Goal: Task Accomplishment & Management: Use online tool/utility

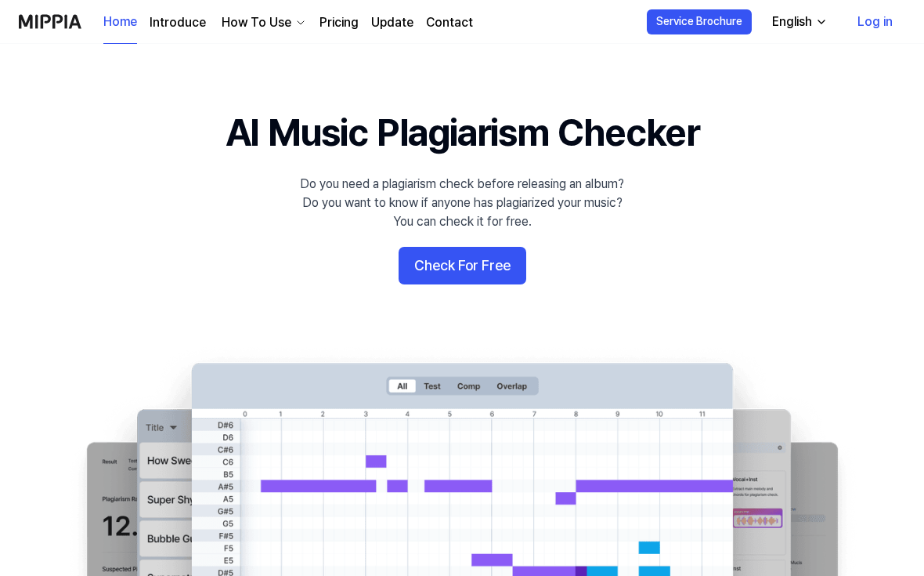
click at [453, 267] on button "Check For Free" at bounding box center [463, 266] width 128 height 38
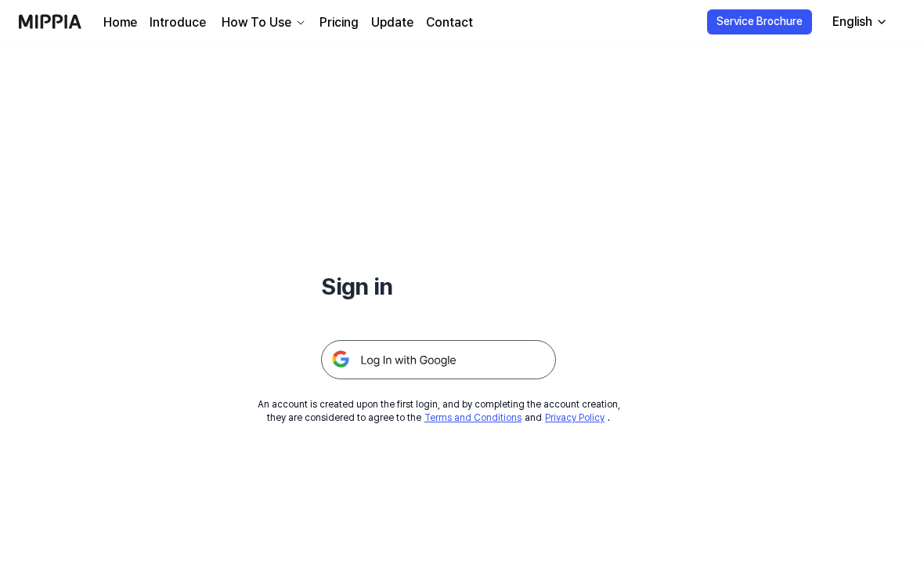
click at [487, 368] on img at bounding box center [438, 359] width 235 height 39
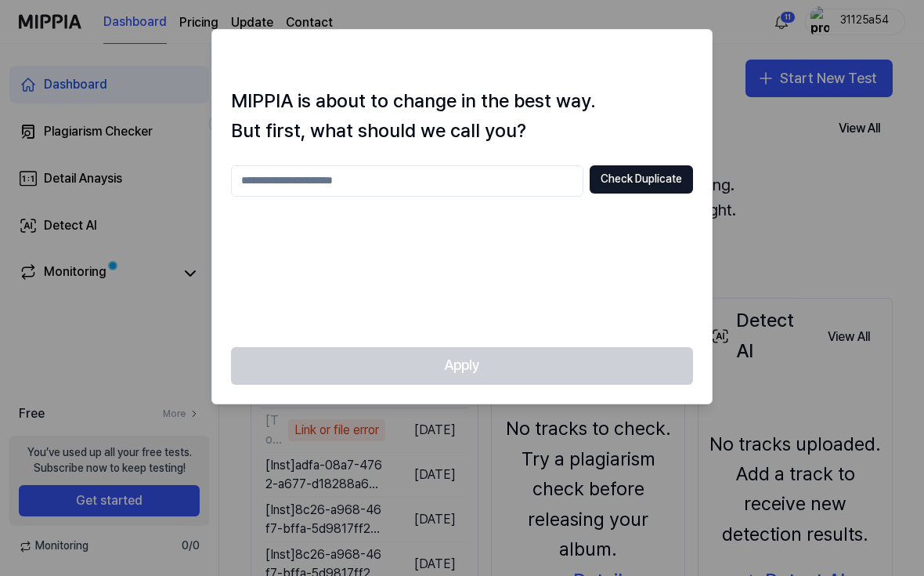
click at [519, 180] on input "text" at bounding box center [407, 180] width 353 height 31
type input "*"
type input "*****"
click at [661, 185] on button "Check Duplicate" at bounding box center [641, 179] width 103 height 28
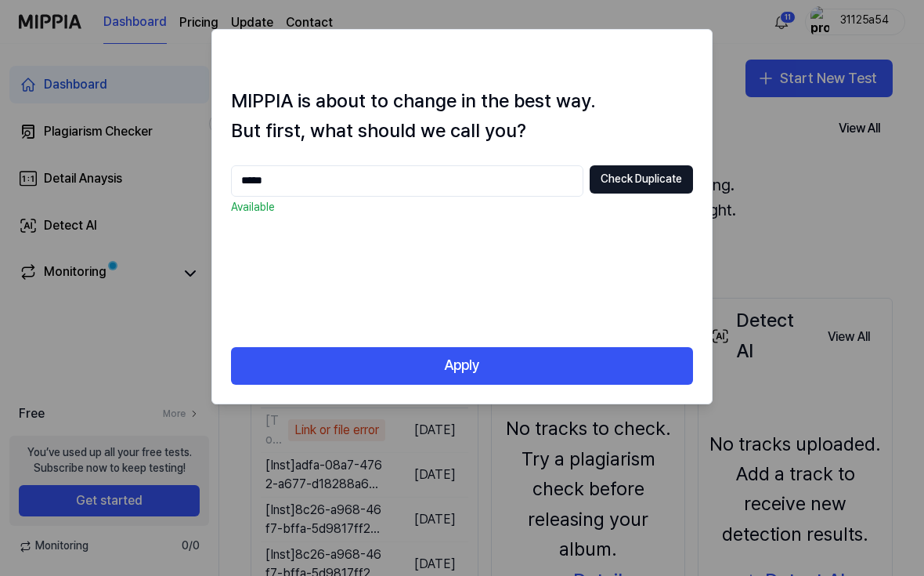
click at [573, 374] on button "Apply" at bounding box center [462, 366] width 462 height 38
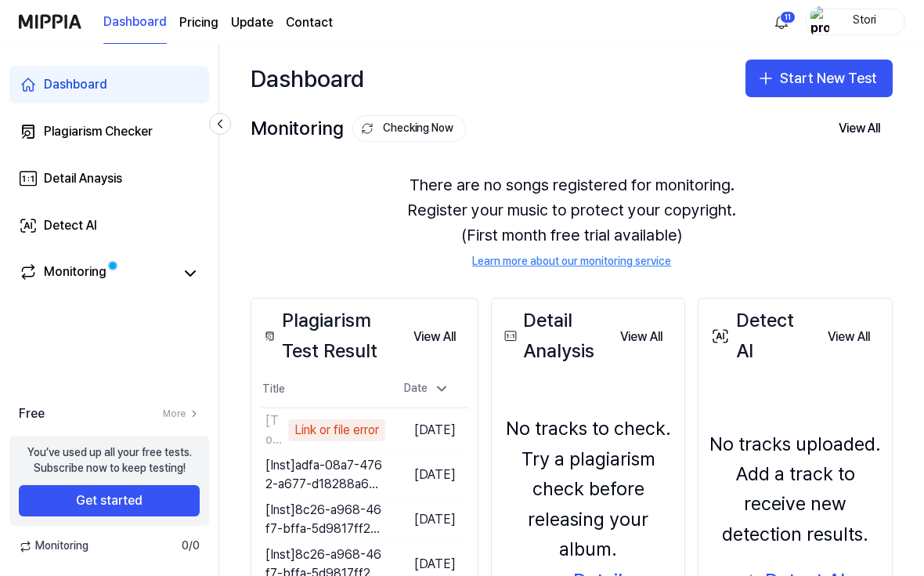
click at [847, 113] on button "View All" at bounding box center [859, 128] width 67 height 31
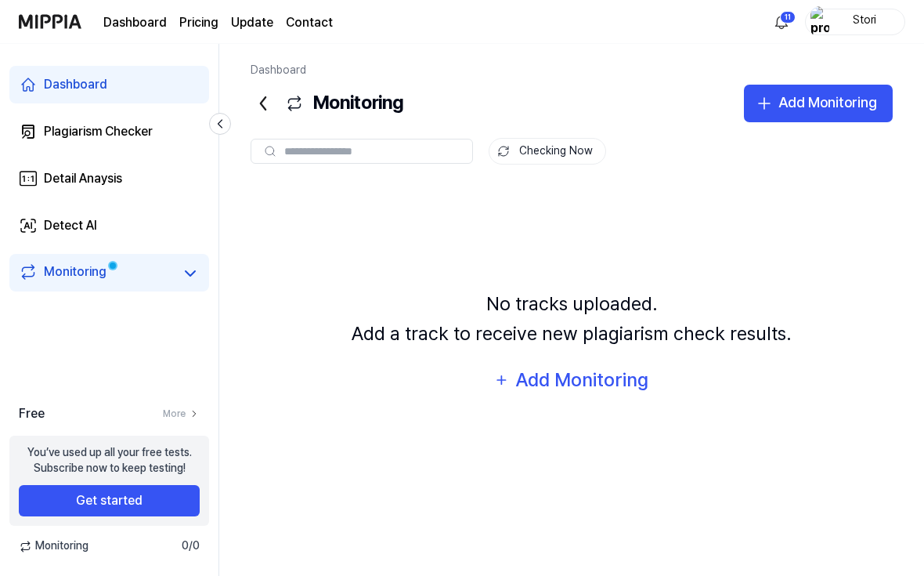
click at [638, 395] on div "Add Monitoring" at bounding box center [583, 380] width 136 height 30
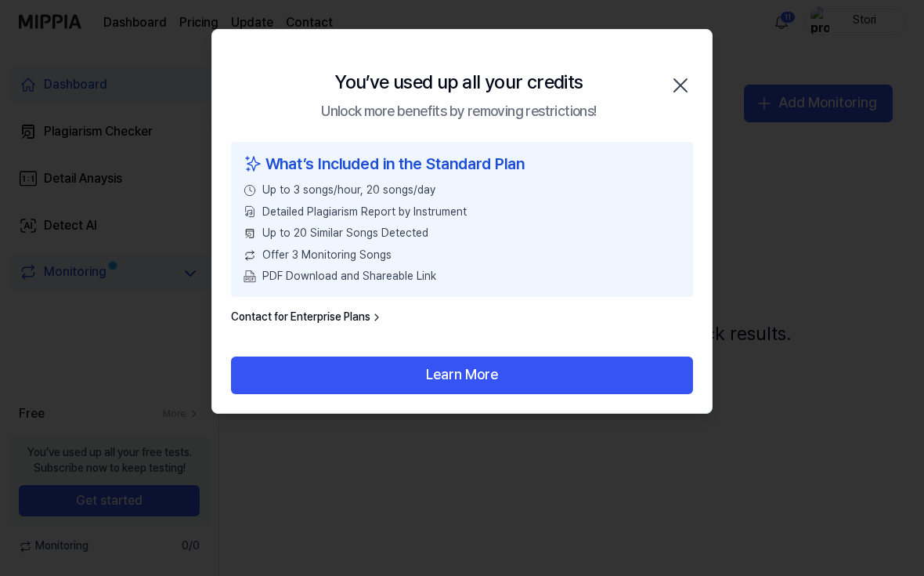
click at [595, 376] on button "Learn More" at bounding box center [462, 375] width 462 height 38
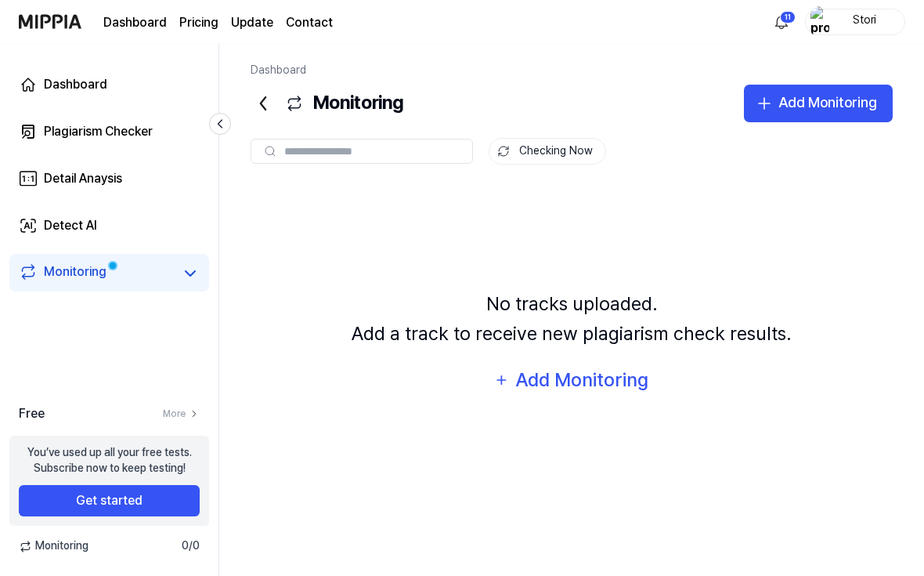
click at [827, 102] on div "Add Monitoring" at bounding box center [828, 103] width 99 height 23
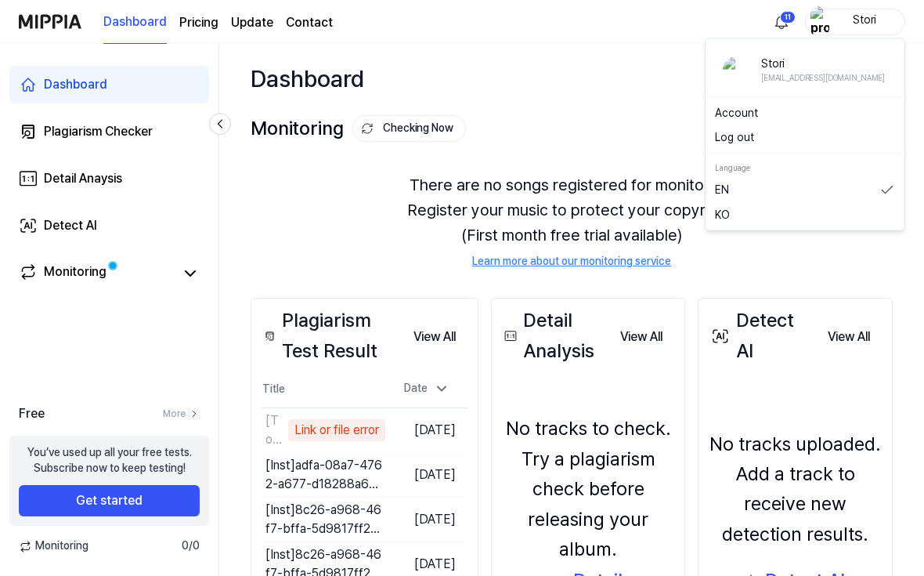
click at [868, 33] on div "Stori" at bounding box center [855, 22] width 100 height 27
click at [870, 34] on div "Stori" at bounding box center [855, 22] width 100 height 27
click at [783, 136] on button "Log out" at bounding box center [805, 138] width 180 height 16
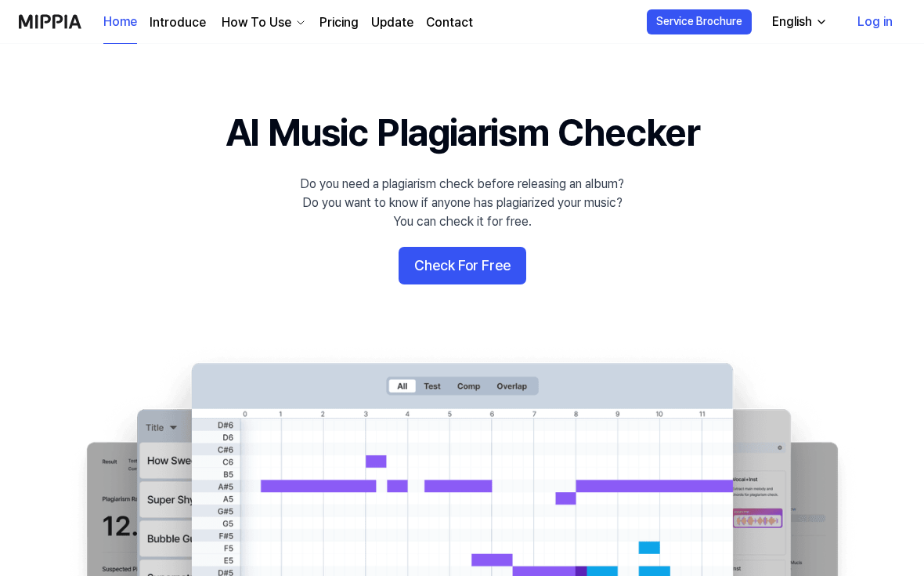
click at [863, 35] on link "Log in" at bounding box center [875, 22] width 60 height 44
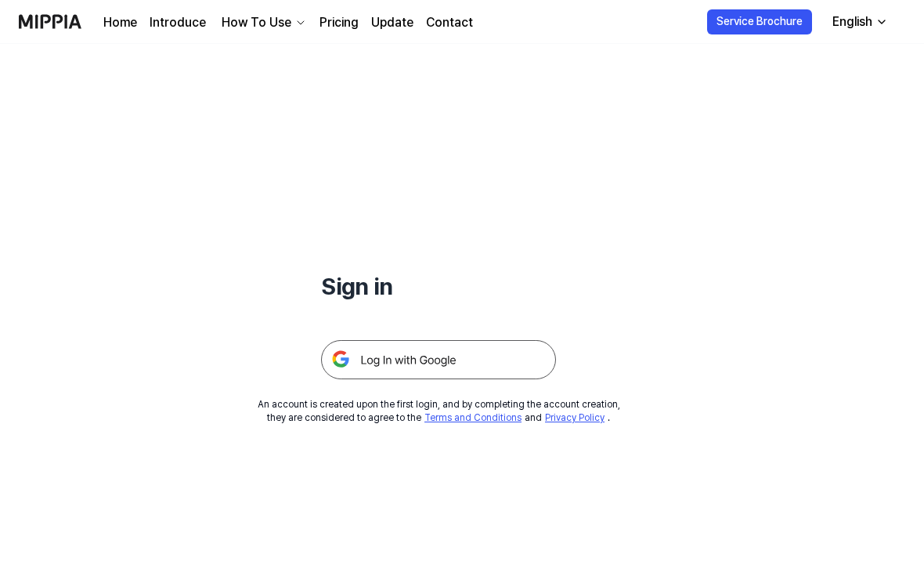
click at [513, 369] on img at bounding box center [438, 359] width 235 height 39
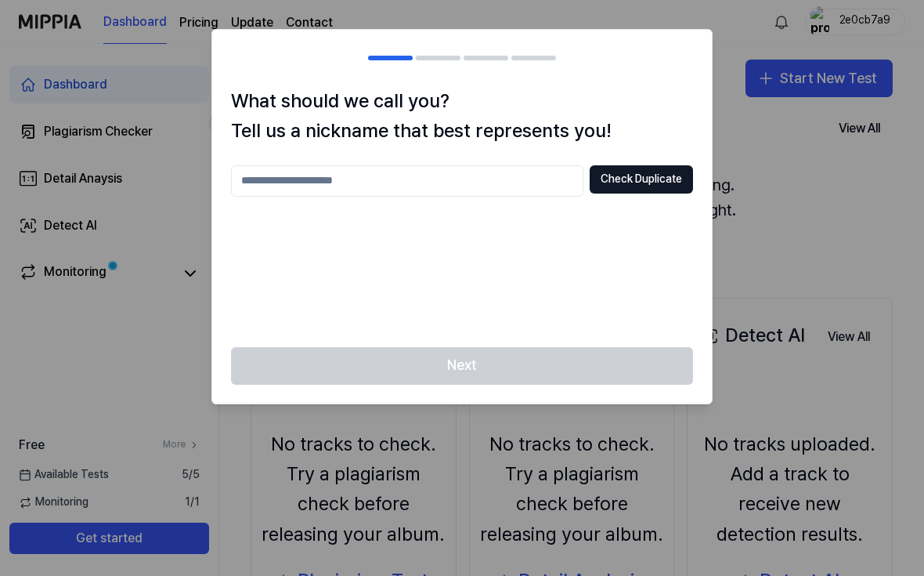
click at [222, 175] on div "What should we call you? Tell us a nickname that best represents you! Check Dup…" at bounding box center [462, 216] width 500 height 261
click at [288, 175] on input "text" at bounding box center [407, 180] width 353 height 31
type input "******"
click at [663, 175] on button "Check Duplicate" at bounding box center [641, 179] width 103 height 28
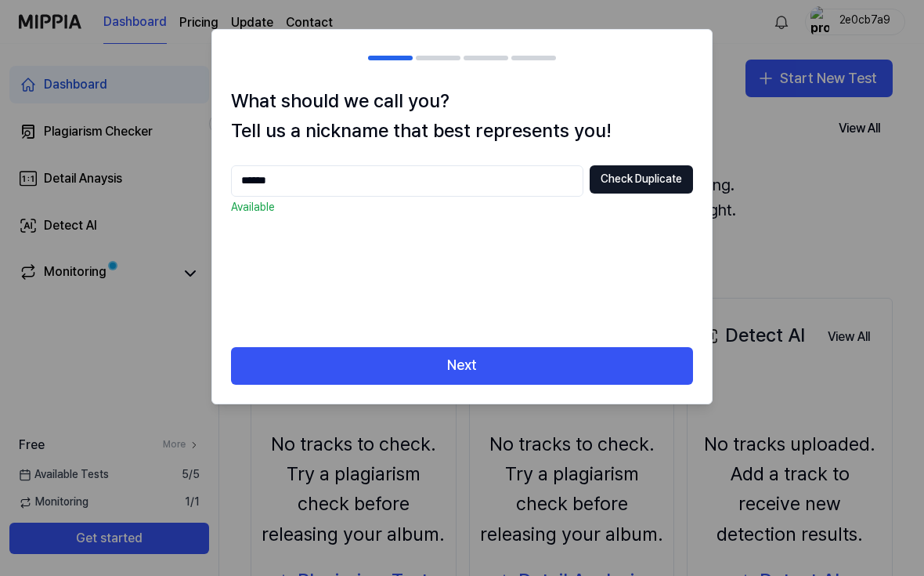
click at [618, 358] on button "Next" at bounding box center [462, 366] width 462 height 38
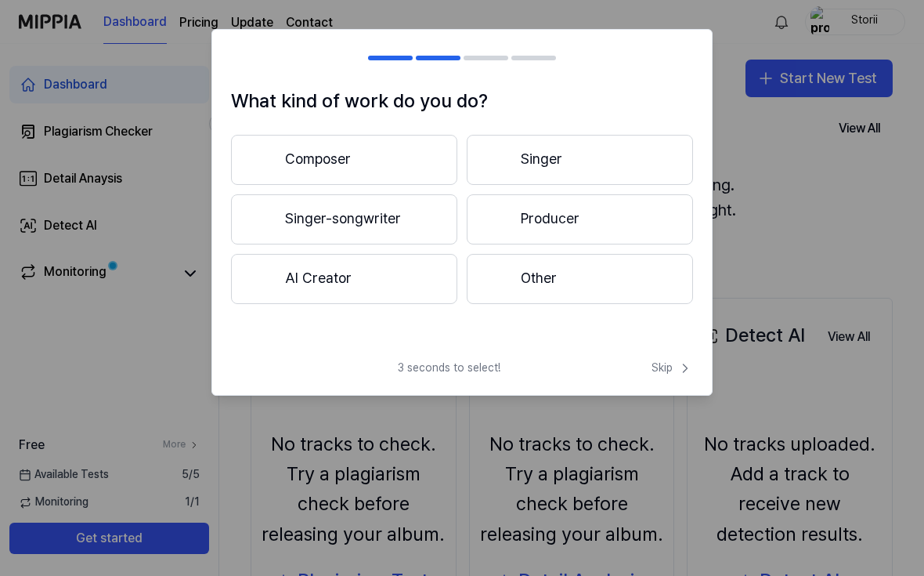
click at [562, 280] on button "Other" at bounding box center [580, 279] width 226 height 50
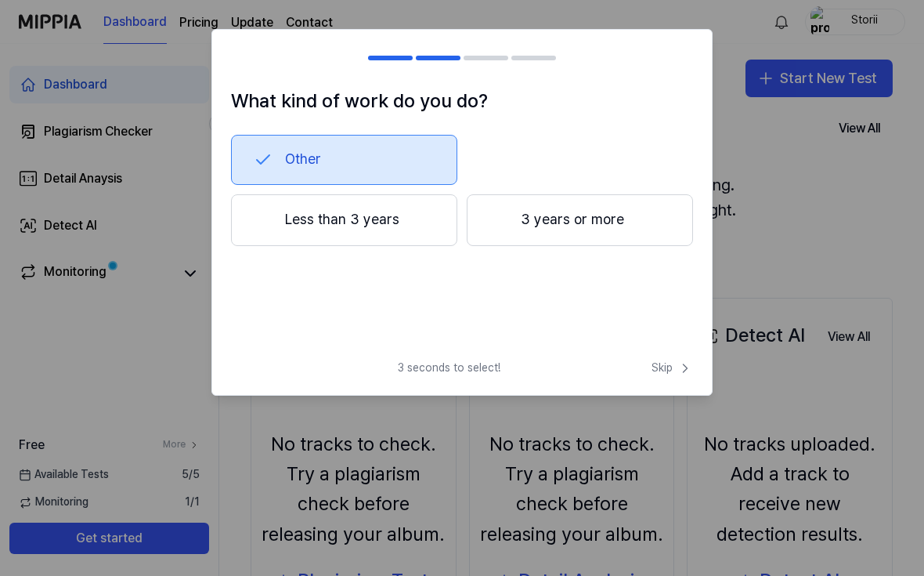
click at [543, 221] on button "3 years or more" at bounding box center [580, 220] width 226 height 52
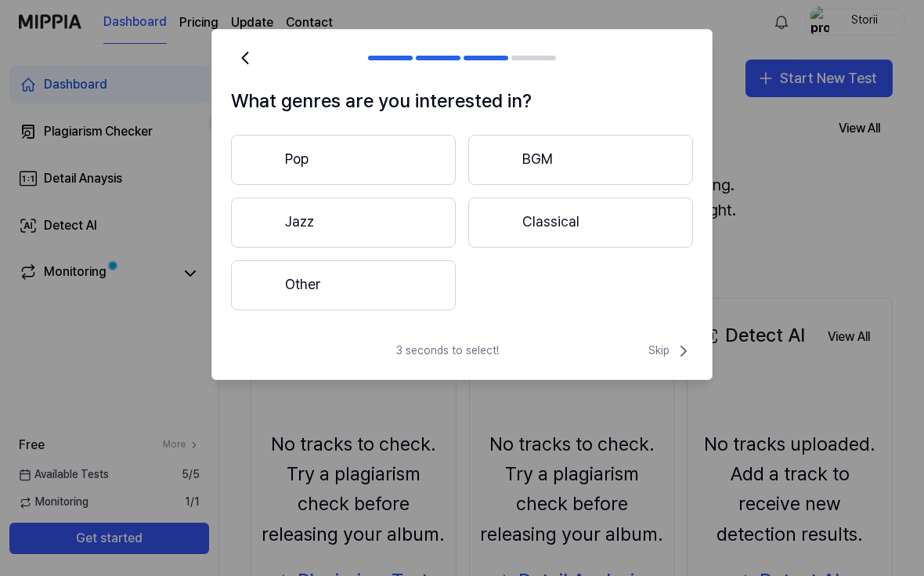
click at [387, 291] on button "Other" at bounding box center [343, 285] width 225 height 50
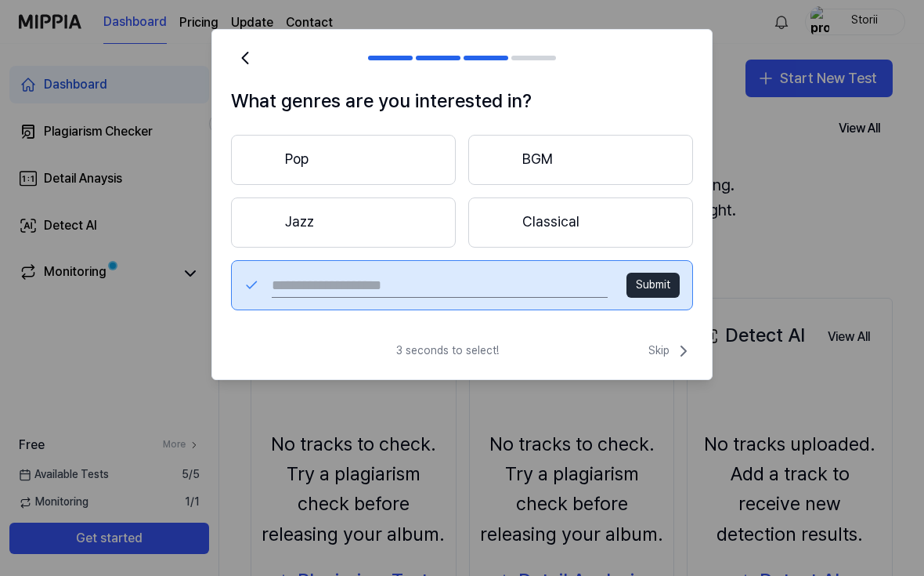
click at [396, 286] on input "text" at bounding box center [440, 285] width 336 height 25
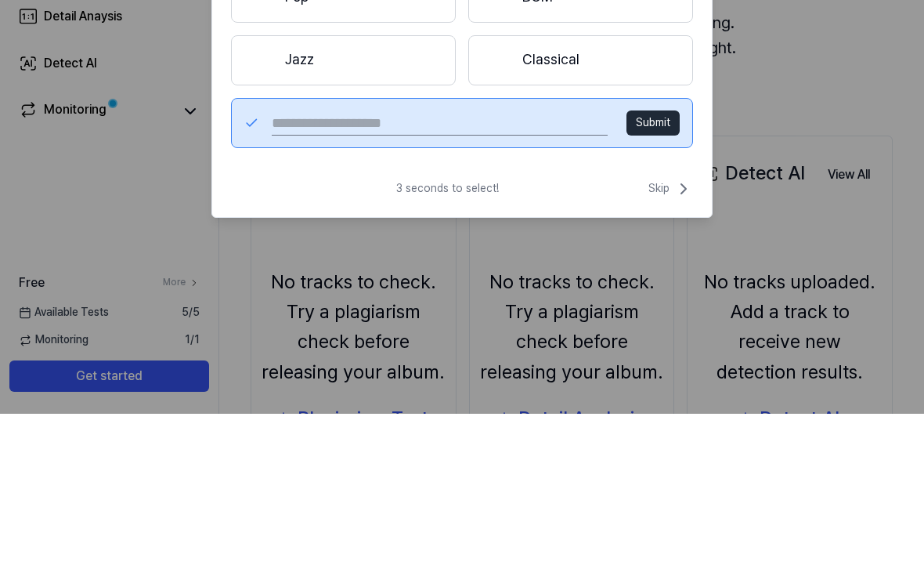
scroll to position [28, 0]
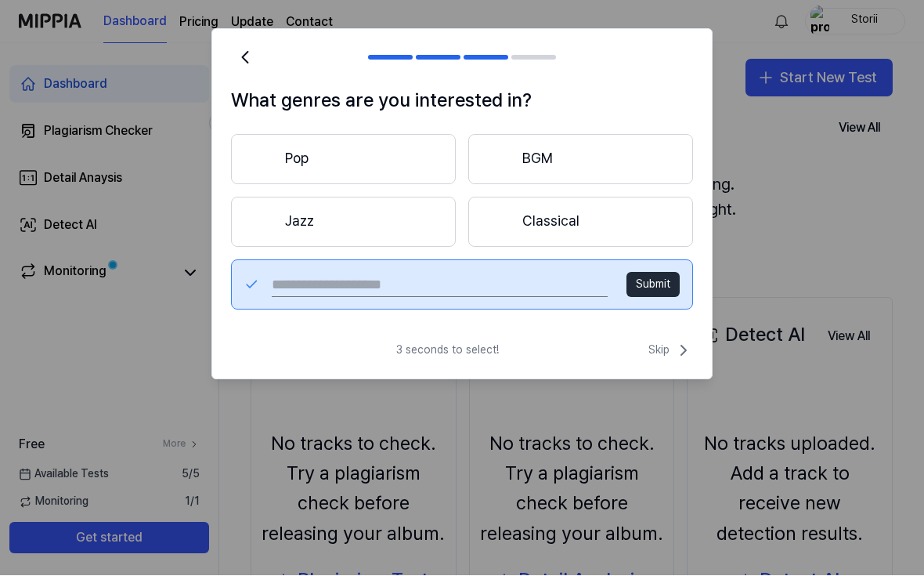
click at [295, 143] on button "Pop" at bounding box center [343, 160] width 225 height 50
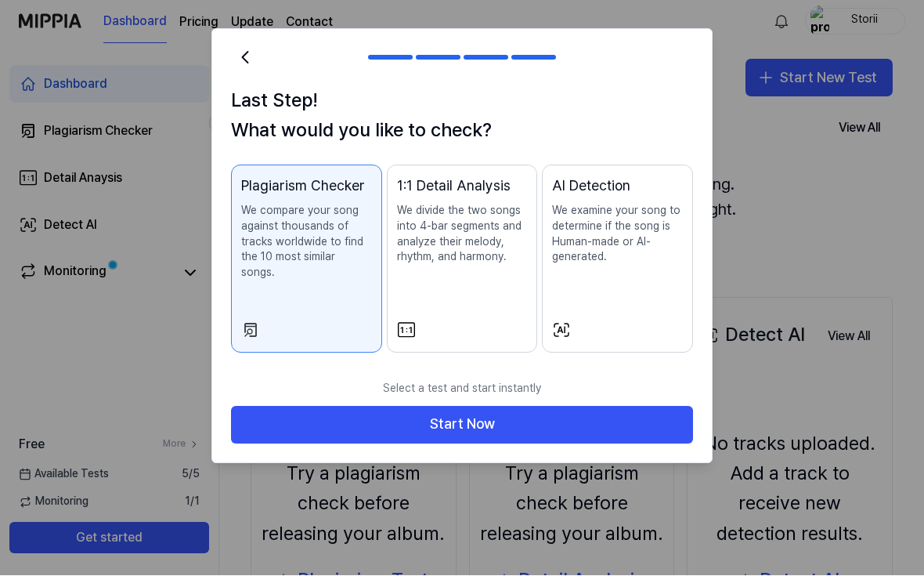
click at [504, 412] on button "Start Now" at bounding box center [462, 426] width 462 height 38
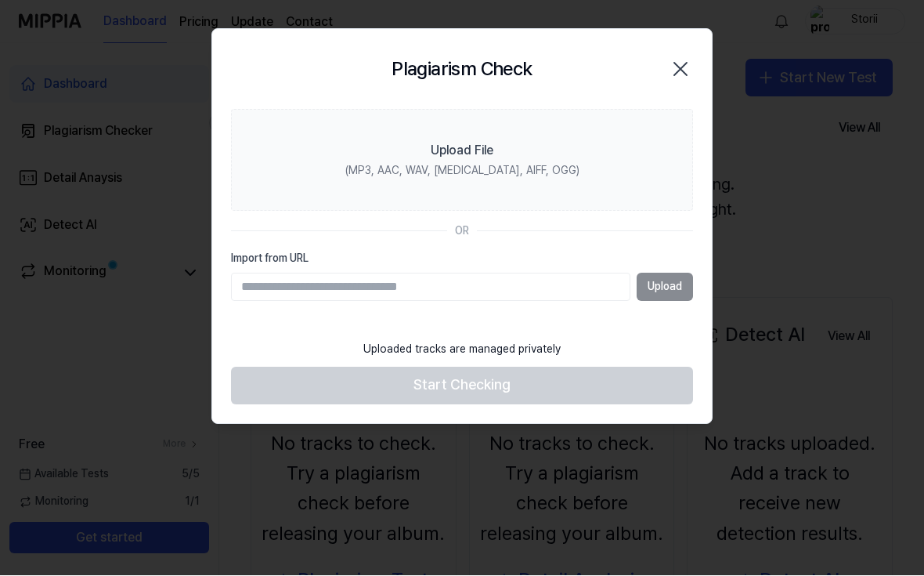
click at [551, 170] on label "Upload File (MP3, AAC, WAV, FLAC, AIFF, OGG)" at bounding box center [462, 161] width 462 height 102
click at [0, 0] on input "Upload File (MP3, AAC, WAV, FLAC, AIFF, OGG)" at bounding box center [0, 0] width 0 height 0
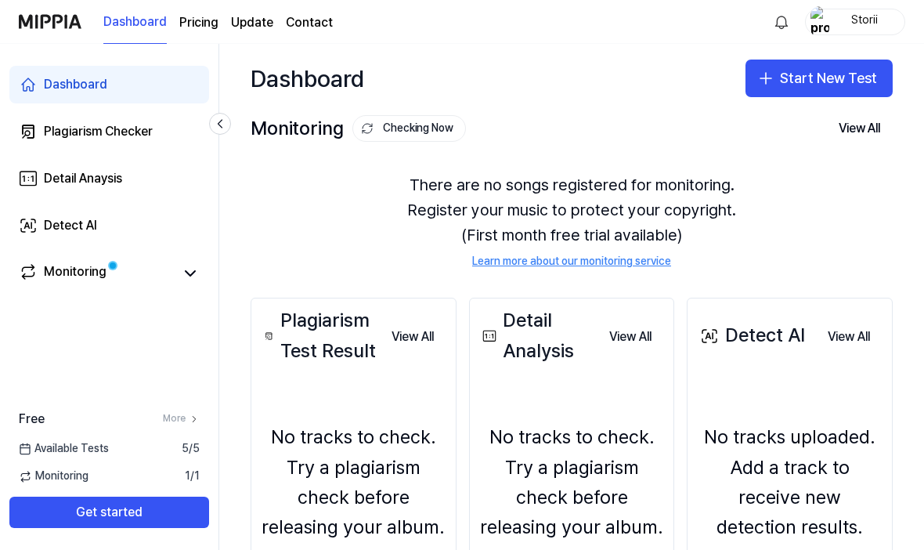
click at [812, 71] on button "Start New Test" at bounding box center [819, 79] width 147 height 38
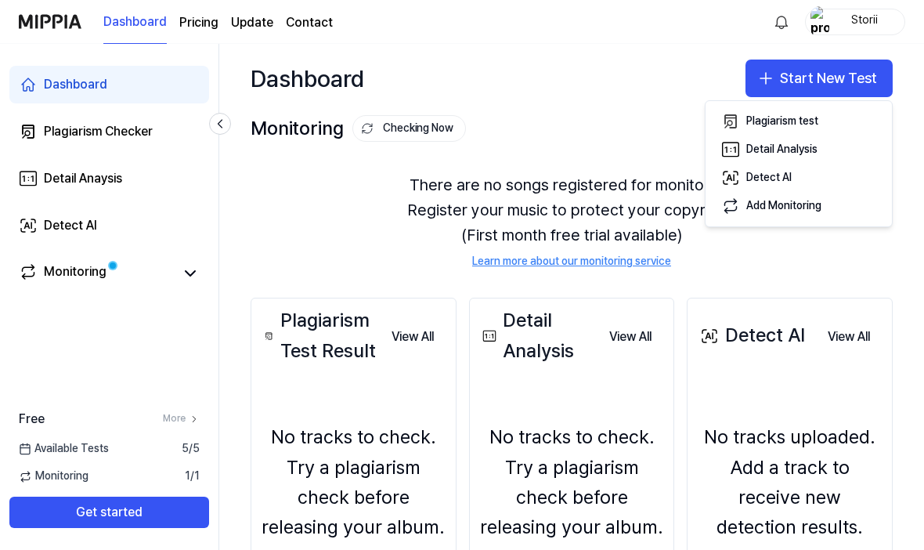
click at [796, 114] on div "Plagiarism test" at bounding box center [783, 122] width 72 height 16
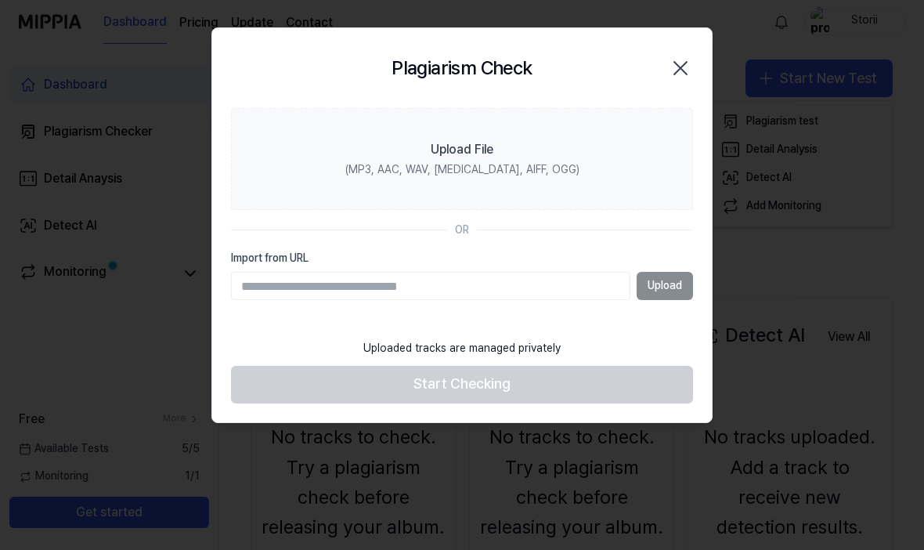
click at [585, 159] on label "Upload File (MP3, AAC, WAV, [MEDICAL_DATA], AIFF, OGG)" at bounding box center [462, 159] width 462 height 102
click at [0, 0] on input "Upload File (MP3, AAC, WAV, [MEDICAL_DATA], AIFF, OGG)" at bounding box center [0, 0] width 0 height 0
